Goal: Find specific page/section: Find specific page/section

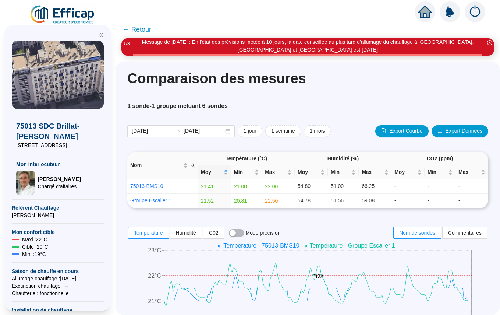
click at [426, 14] on icon "home" at bounding box center [424, 12] width 13 height 13
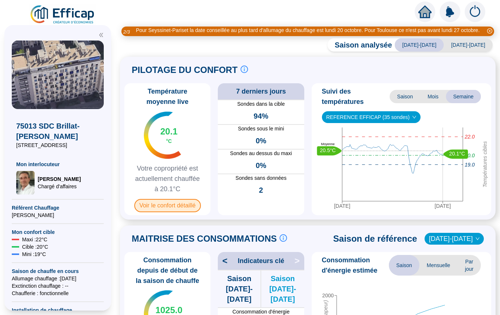
click at [182, 212] on span "Voir le confort détaillé" at bounding box center [167, 205] width 67 height 13
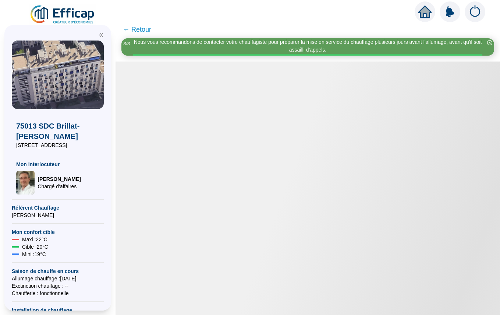
click at [140, 31] on span "← Retour" at bounding box center [137, 29] width 28 height 10
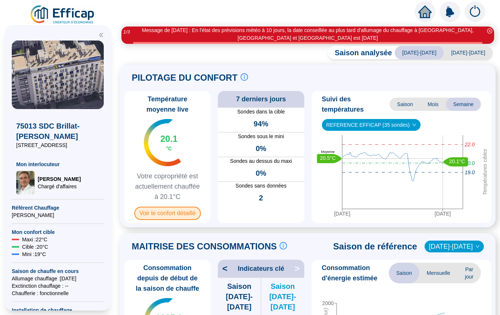
click at [167, 212] on span "Voir le confort détaillé" at bounding box center [167, 212] width 67 height 13
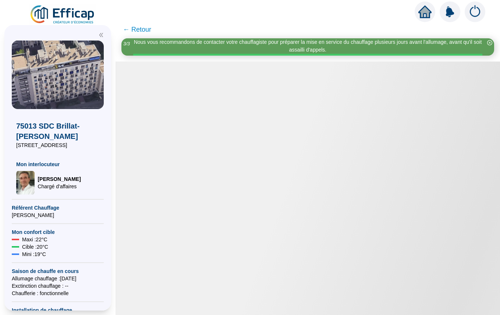
click at [143, 31] on span "← Retour" at bounding box center [137, 29] width 28 height 10
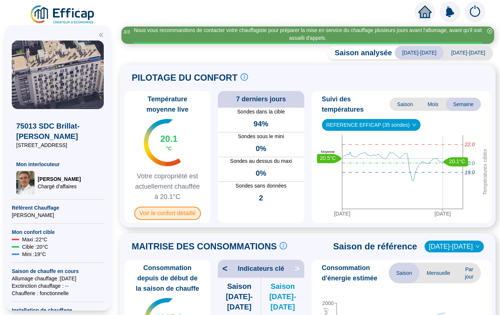
click at [173, 213] on span "Voir le confort détaillé" at bounding box center [167, 212] width 67 height 13
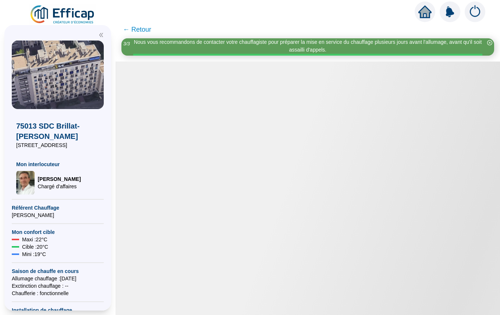
click at [142, 29] on span "← Retour" at bounding box center [137, 29] width 28 height 10
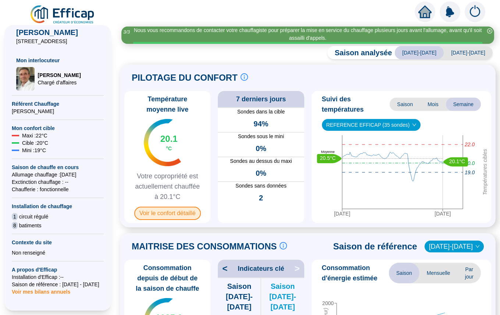
click at [157, 213] on span "Voir le confort détaillé" at bounding box center [167, 212] width 67 height 13
